Goal: Contribute content

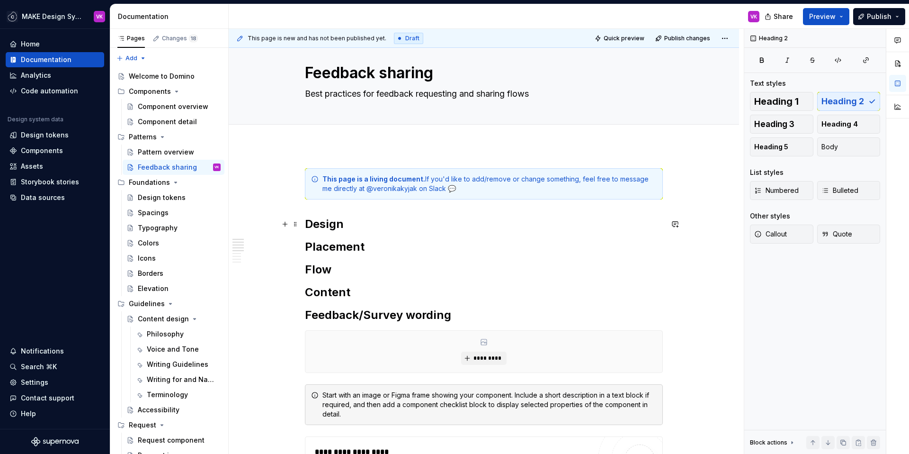
scroll to position [15, 0]
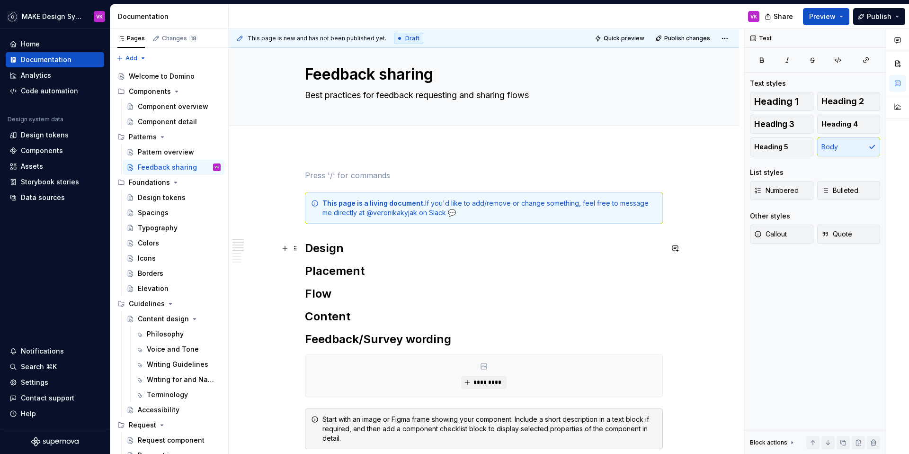
click at [294, 175] on span at bounding box center [296, 175] width 8 height 13
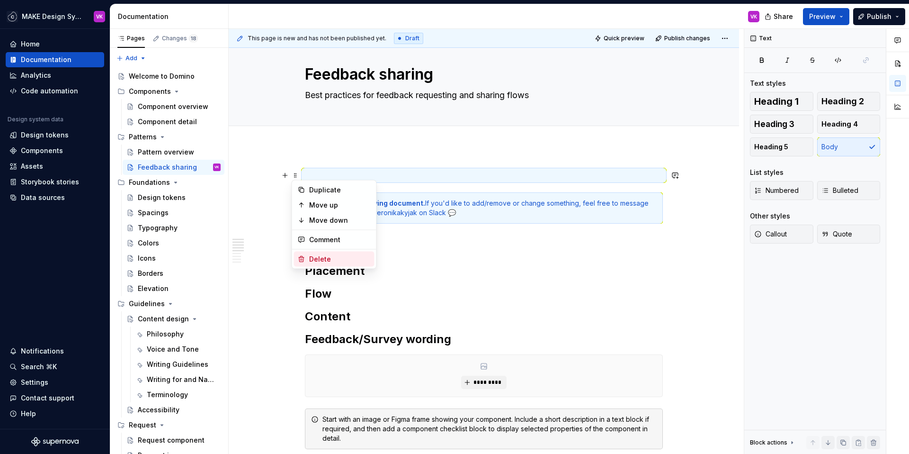
click at [317, 257] on div "Delete" at bounding box center [340, 258] width 62 height 9
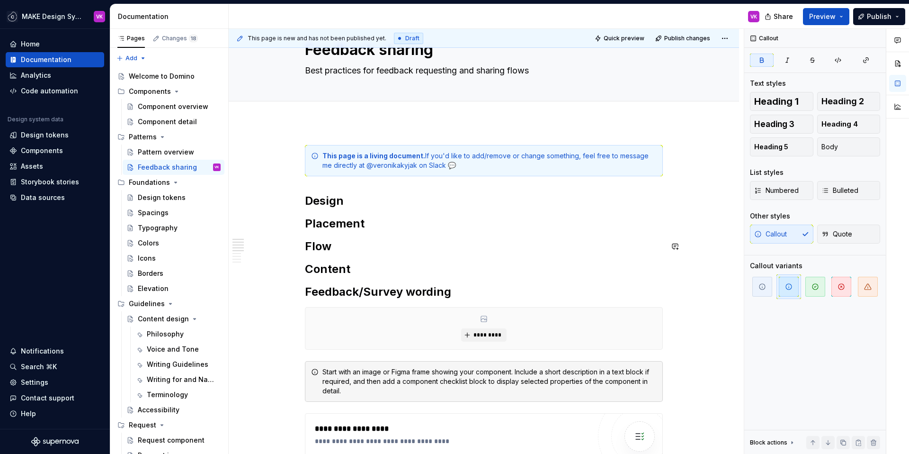
scroll to position [28, 0]
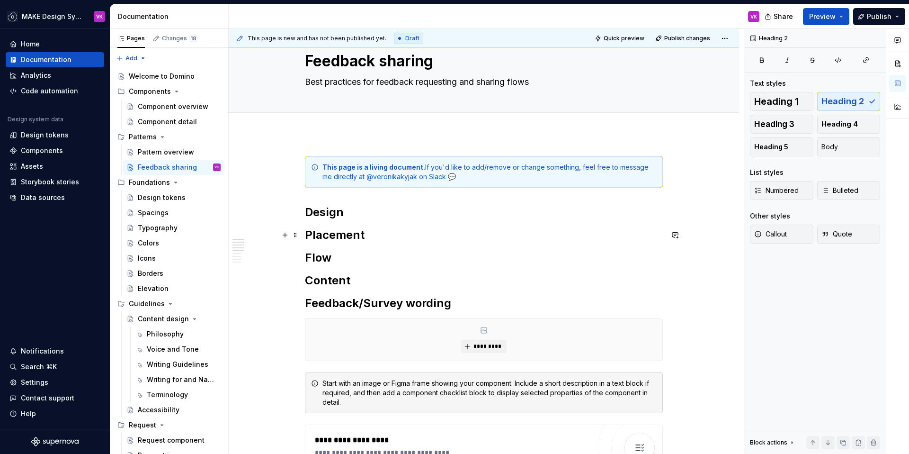
click at [393, 232] on h2 "Placement" at bounding box center [484, 234] width 358 height 15
click at [356, 210] on h2 "Design" at bounding box center [484, 212] width 358 height 15
type textarea "*"
click at [340, 260] on h2 "Flow" at bounding box center [484, 257] width 358 height 15
click at [347, 209] on h2 "Design" at bounding box center [484, 212] width 358 height 15
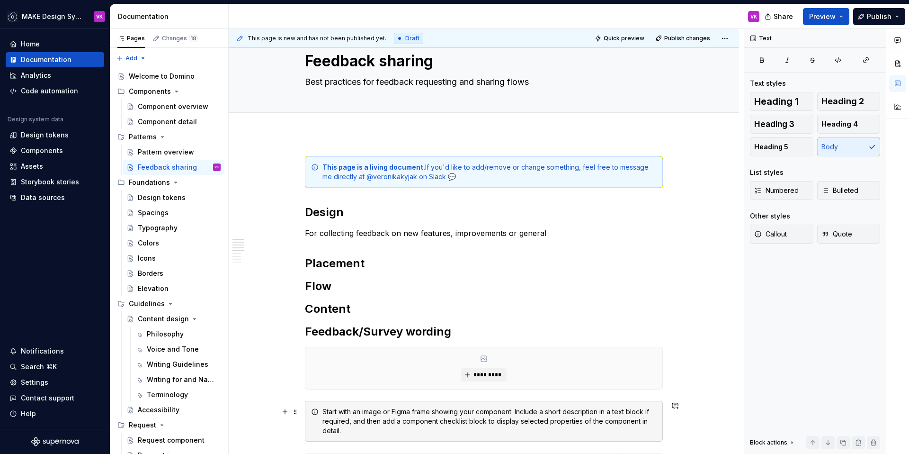
type textarea "*"
